Goal: Information Seeking & Learning: Learn about a topic

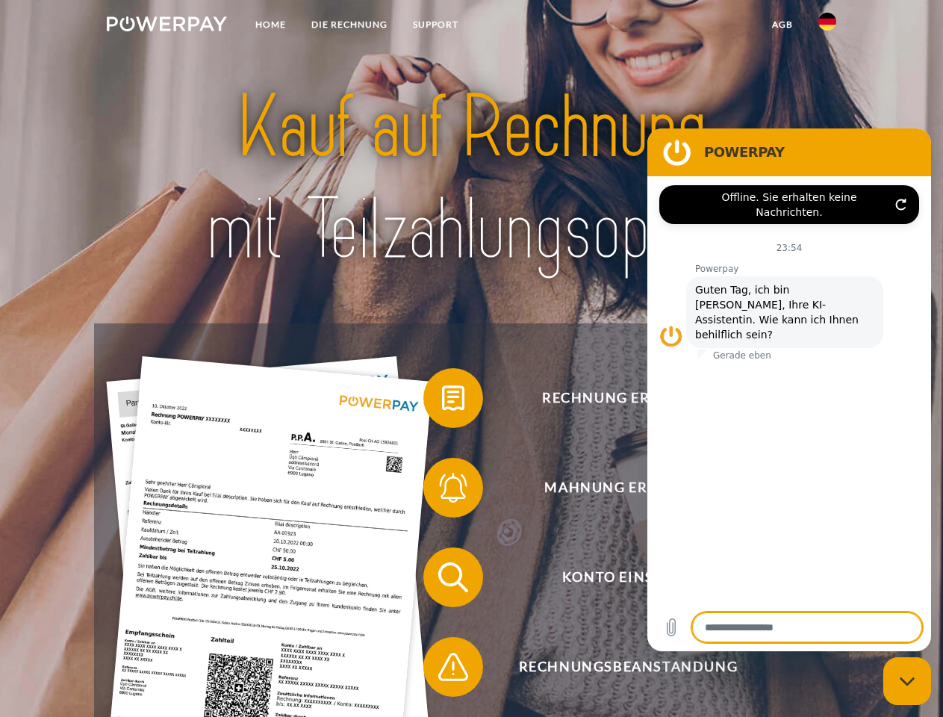
click at [166, 26] on img at bounding box center [167, 23] width 120 height 15
click at [827, 26] on img at bounding box center [827, 22] width 18 height 18
click at [781, 25] on link "agb" at bounding box center [782, 24] width 46 height 27
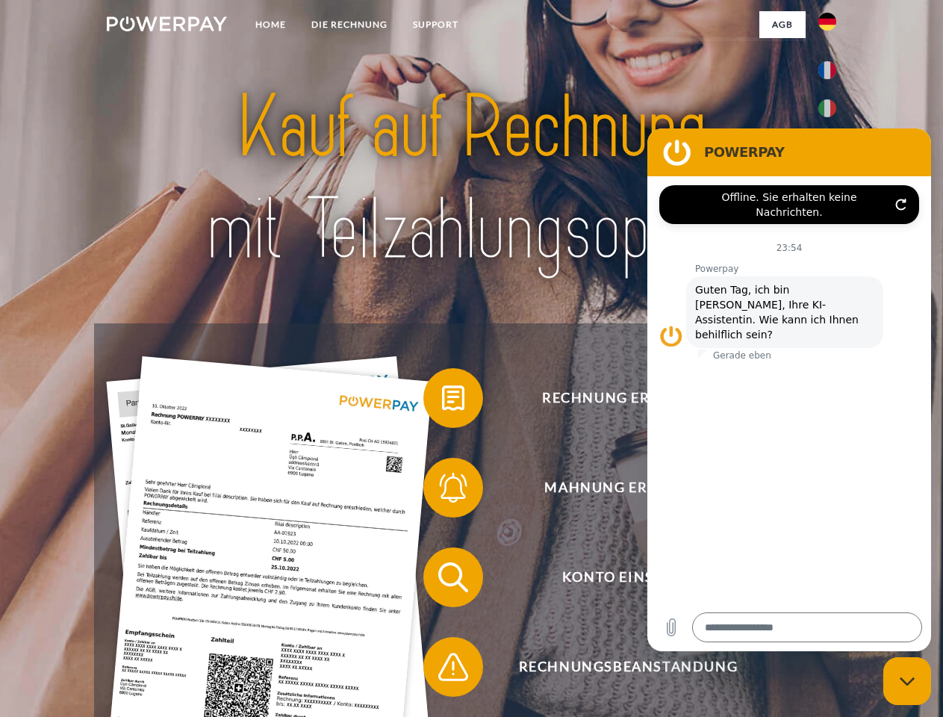
click at [442, 401] on span at bounding box center [430, 398] width 75 height 75
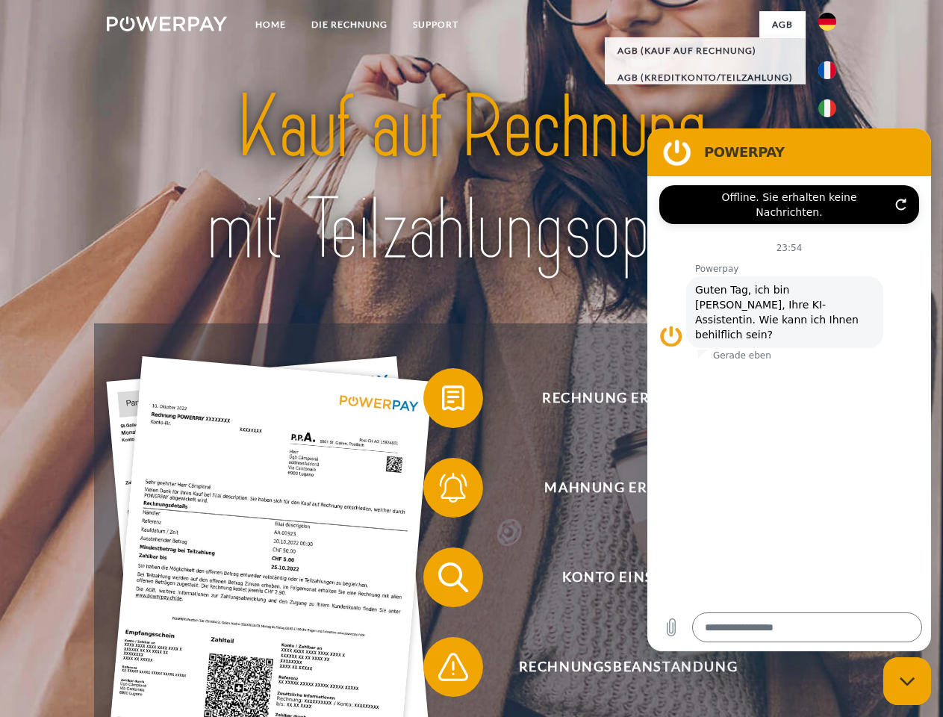
click at [442, 490] on span at bounding box center [430, 487] width 75 height 75
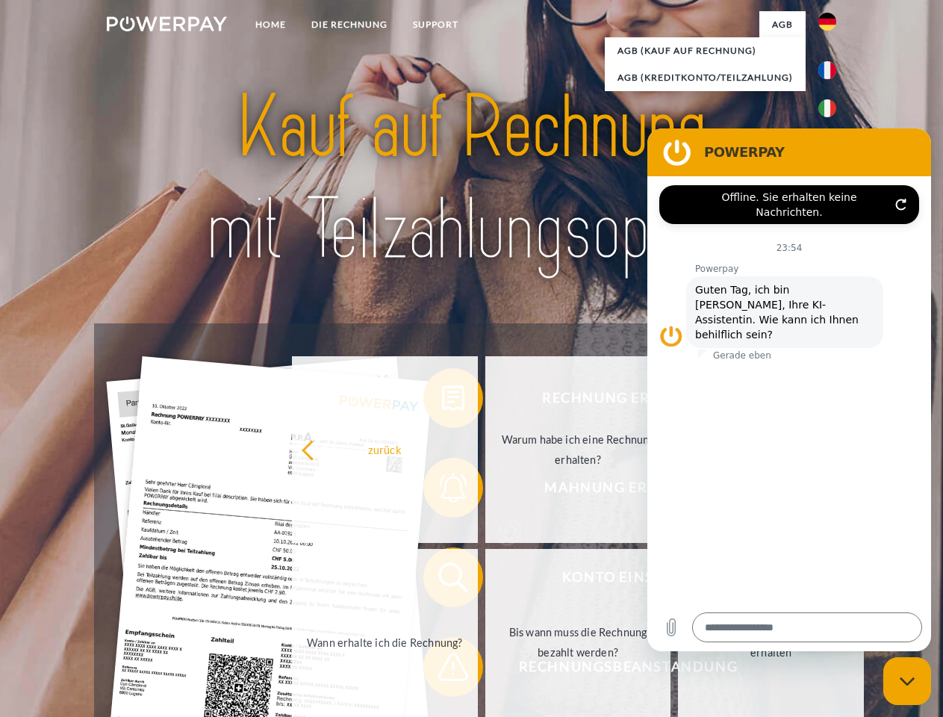
click at [485, 580] on link "Bis wann muss die Rechnung bezahlt werden?" at bounding box center [578, 642] width 186 height 187
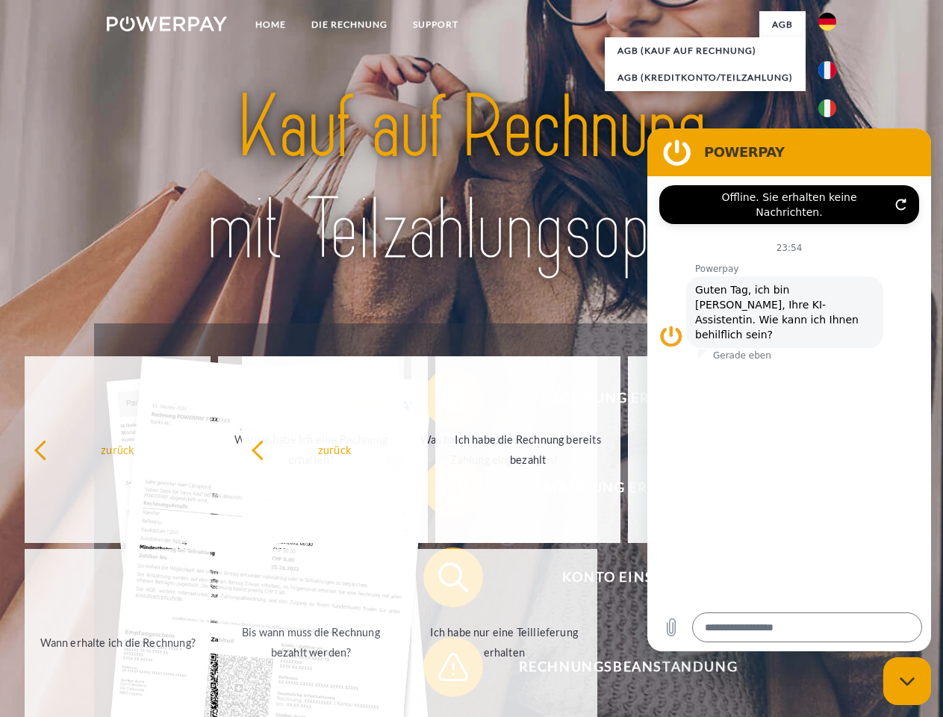
click at [442, 670] on span at bounding box center [430, 666] width 75 height 75
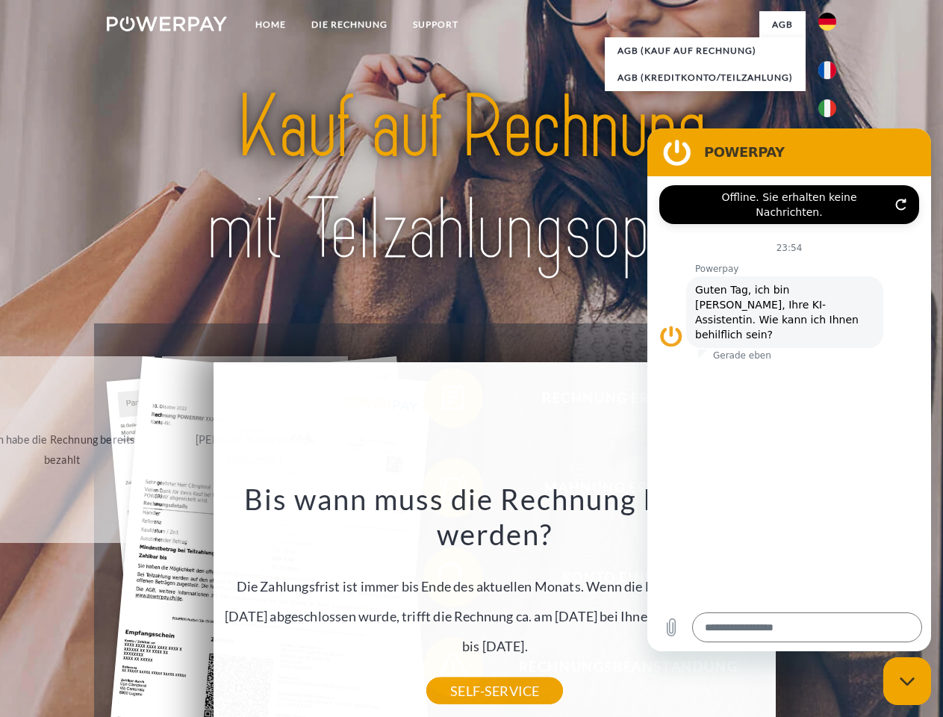
click at [907, 681] on icon "Messaging-Fenster schließen" at bounding box center [907, 681] width 16 height 10
type textarea "*"
